Goal: Navigation & Orientation: Understand site structure

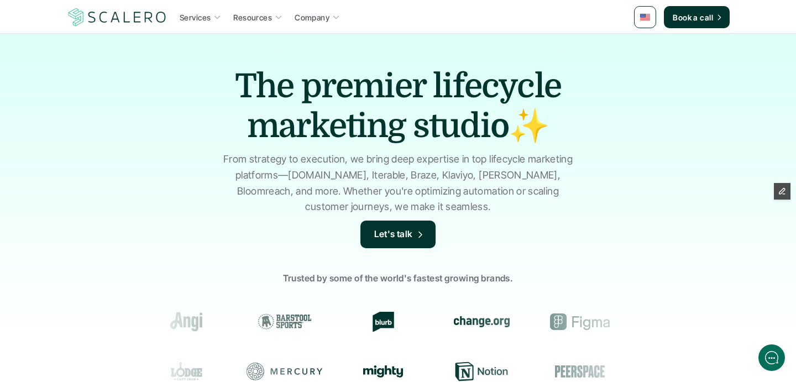
drag, startPoint x: 570, startPoint y: 246, endPoint x: 189, endPoint y: 77, distance: 416.5
click at [189, 77] on div "The premier lifecycle marketing studio✨ From strategy to execution, we bring de…" at bounding box center [398, 265] width 796 height 464
drag, startPoint x: 189, startPoint y: 77, endPoint x: 530, endPoint y: 253, distance: 383.4
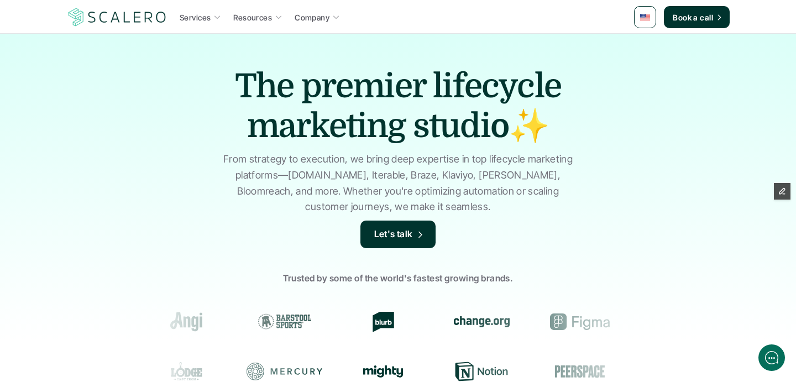
click at [530, 253] on div "The premier lifecycle marketing studio✨ From strategy to execution, we bring de…" at bounding box center [398, 265] width 796 height 464
drag, startPoint x: 530, startPoint y: 253, endPoint x: 433, endPoint y: 123, distance: 161.6
click at [433, 123] on div "The premier lifecycle marketing studio✨ From strategy to execution, we bring de…" at bounding box center [398, 265] width 796 height 464
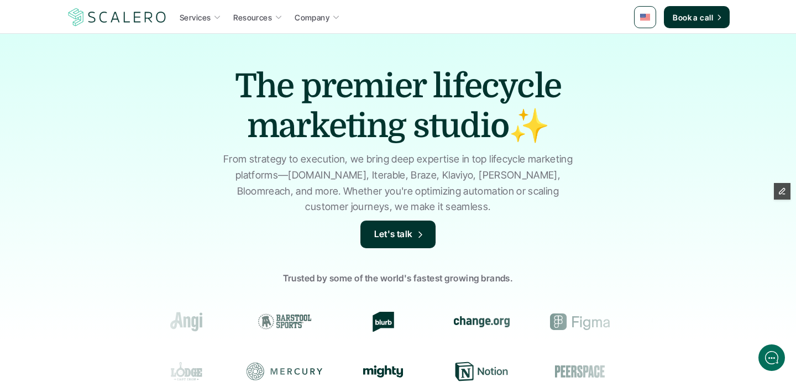
click at [433, 123] on h1 "The premier lifecycle marketing studio✨" at bounding box center [398, 106] width 387 height 80
click at [445, 140] on h1 "The premier lifecycle marketing studio✨" at bounding box center [398, 106] width 387 height 80
click at [345, 206] on p "From strategy to execution, we bring deep expertise in top lifecycle marketing …" at bounding box center [398, 184] width 360 height 64
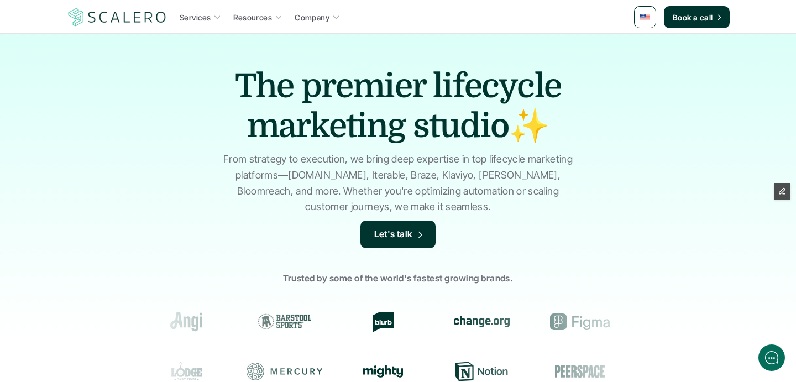
click at [345, 206] on p "From strategy to execution, we bring deep expertise in top lifecycle marketing …" at bounding box center [398, 184] width 360 height 64
drag, startPoint x: 345, startPoint y: 206, endPoint x: 253, endPoint y: 117, distance: 127.1
click at [254, 117] on div "The premier lifecycle marketing studio✨ From strategy to execution, we bring de…" at bounding box center [398, 265] width 796 height 464
click at [253, 117] on h1 "The premier lifecycle marketing studio✨" at bounding box center [398, 106] width 387 height 80
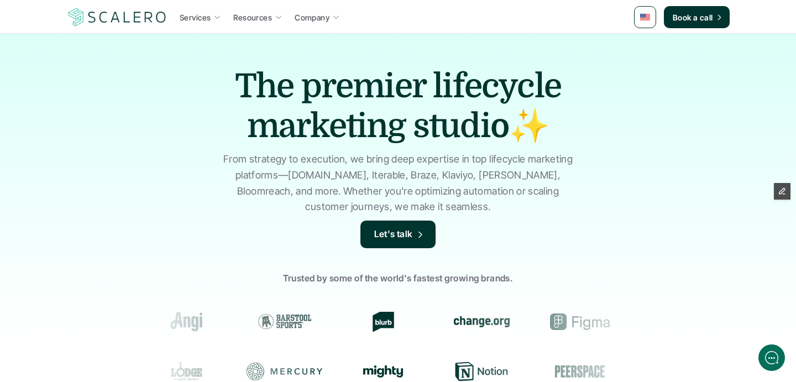
drag, startPoint x: 253, startPoint y: 117, endPoint x: 261, endPoint y: 173, distance: 56.4
click at [261, 173] on div "The premier lifecycle marketing studio✨ From strategy to execution, we bring de…" at bounding box center [398, 265] width 796 height 464
click at [261, 173] on p "From strategy to execution, we bring deep expertise in top lifecycle marketing …" at bounding box center [398, 184] width 360 height 64
click at [327, 195] on p "From strategy to execution, we bring deep expertise in top lifecycle marketing …" at bounding box center [398, 184] width 360 height 64
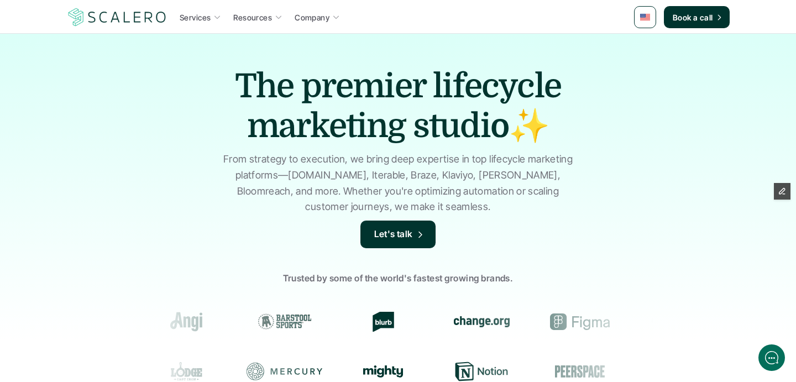
click at [327, 195] on p "From strategy to execution, we bring deep expertise in top lifecycle marketing …" at bounding box center [398, 184] width 360 height 64
